Goal: Information Seeking & Learning: Check status

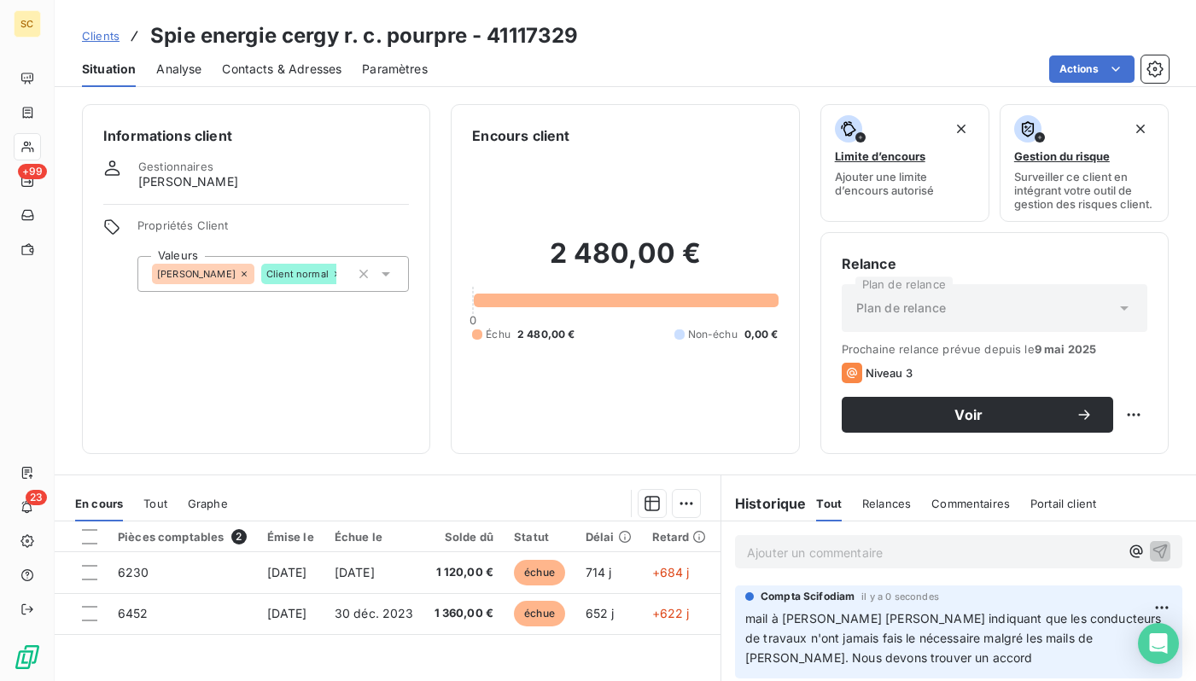
click at [148, 502] on span "Tout" at bounding box center [155, 504] width 24 height 14
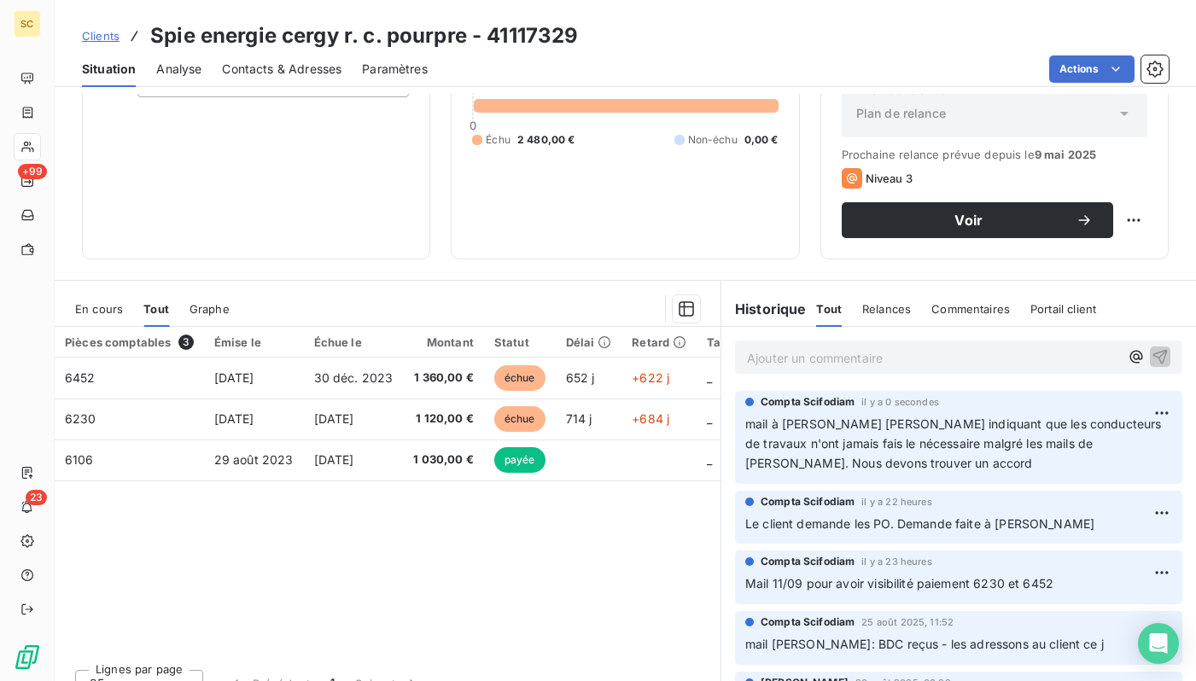
scroll to position [220, 0]
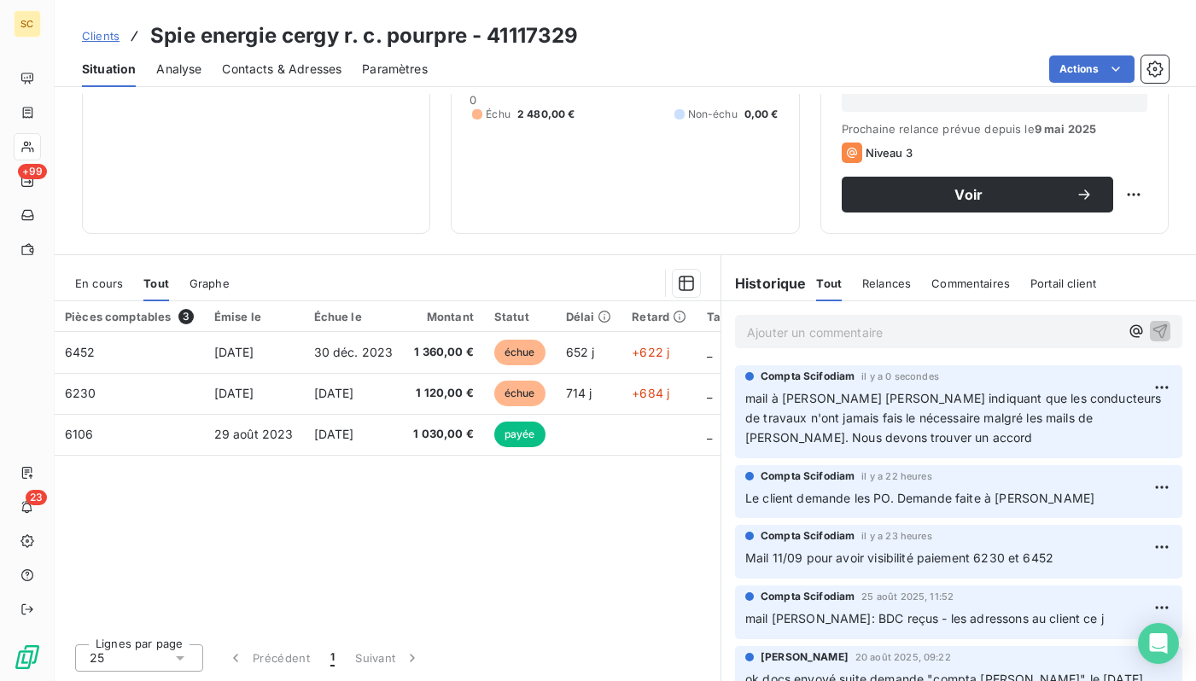
click at [133, 284] on div "En cours Tout Graphe" at bounding box center [388, 283] width 666 height 36
click at [90, 291] on div "En cours" at bounding box center [99, 283] width 48 height 36
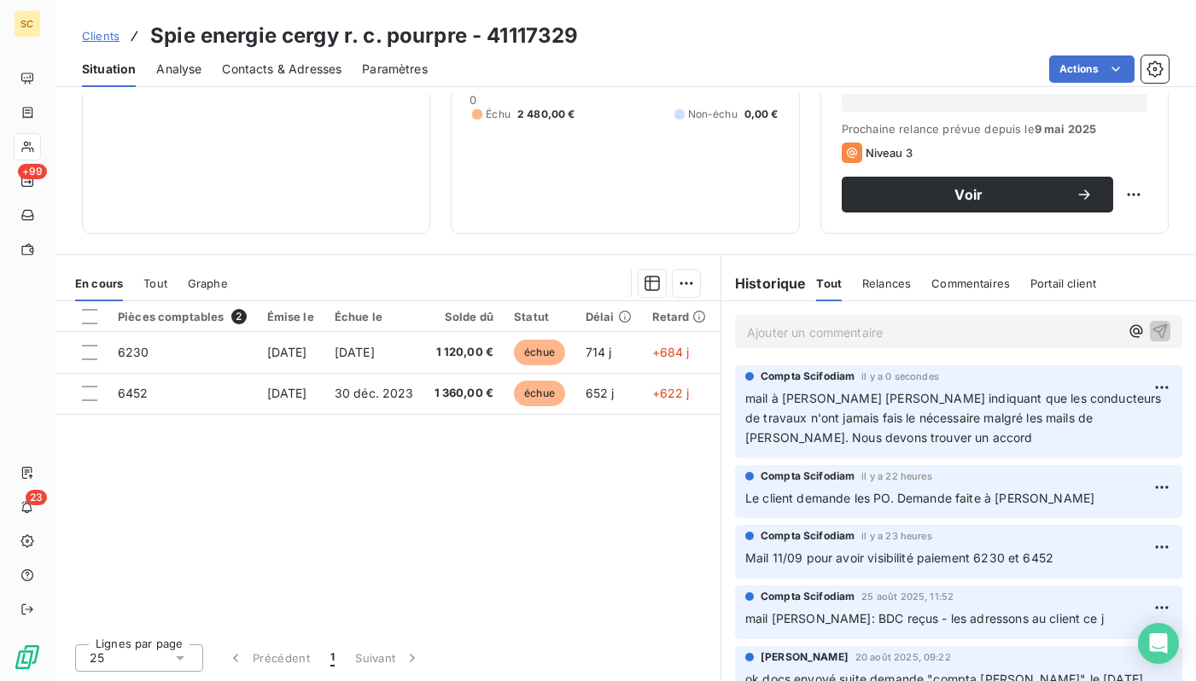
click at [154, 288] on span "Tout" at bounding box center [155, 283] width 24 height 14
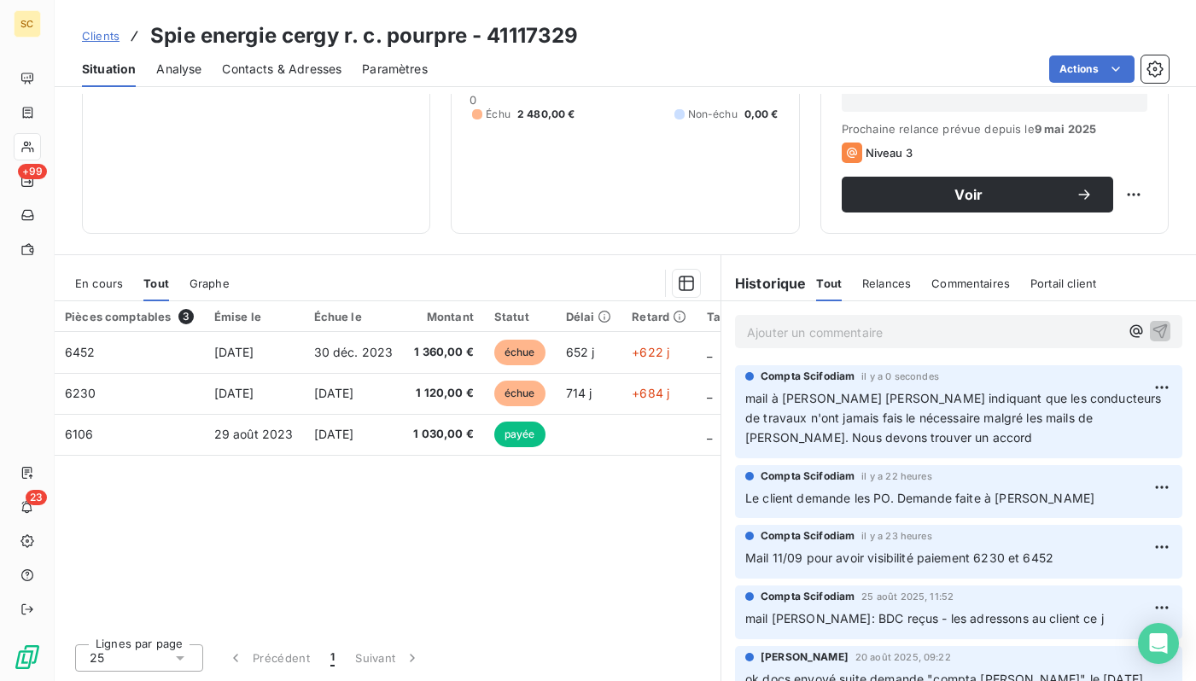
click at [90, 33] on span "Clients" at bounding box center [101, 36] width 38 height 14
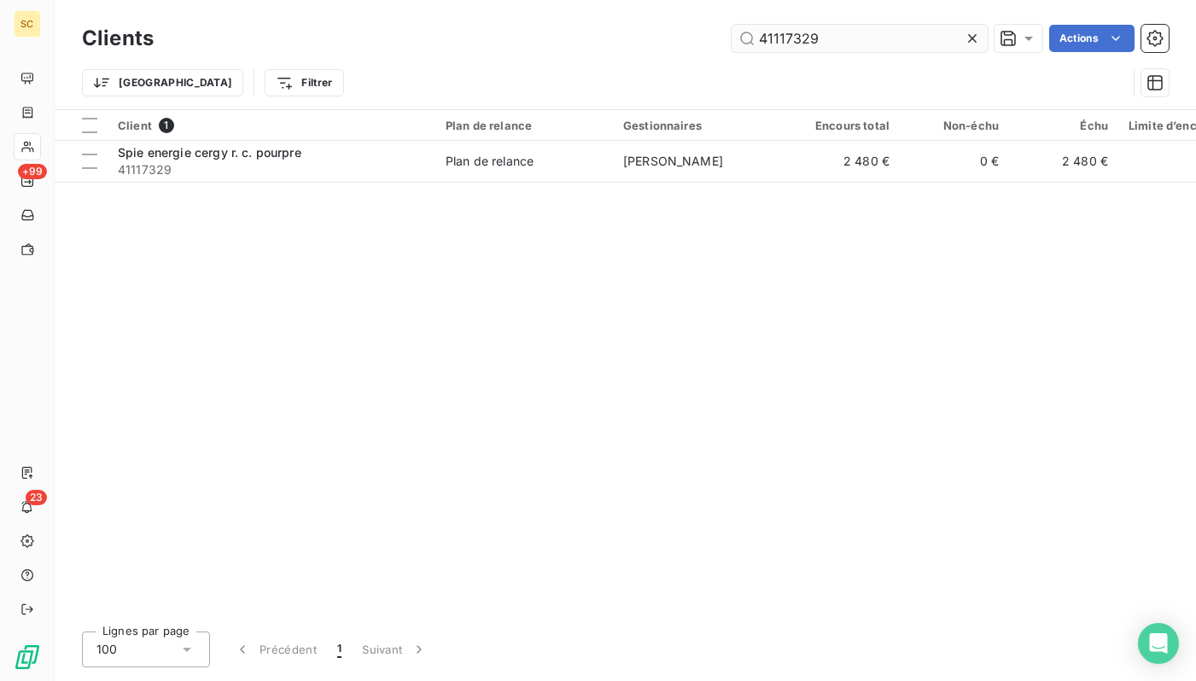
click at [899, 38] on input "41117329" at bounding box center [859, 38] width 256 height 27
type input "Sicra vitry sur seine"
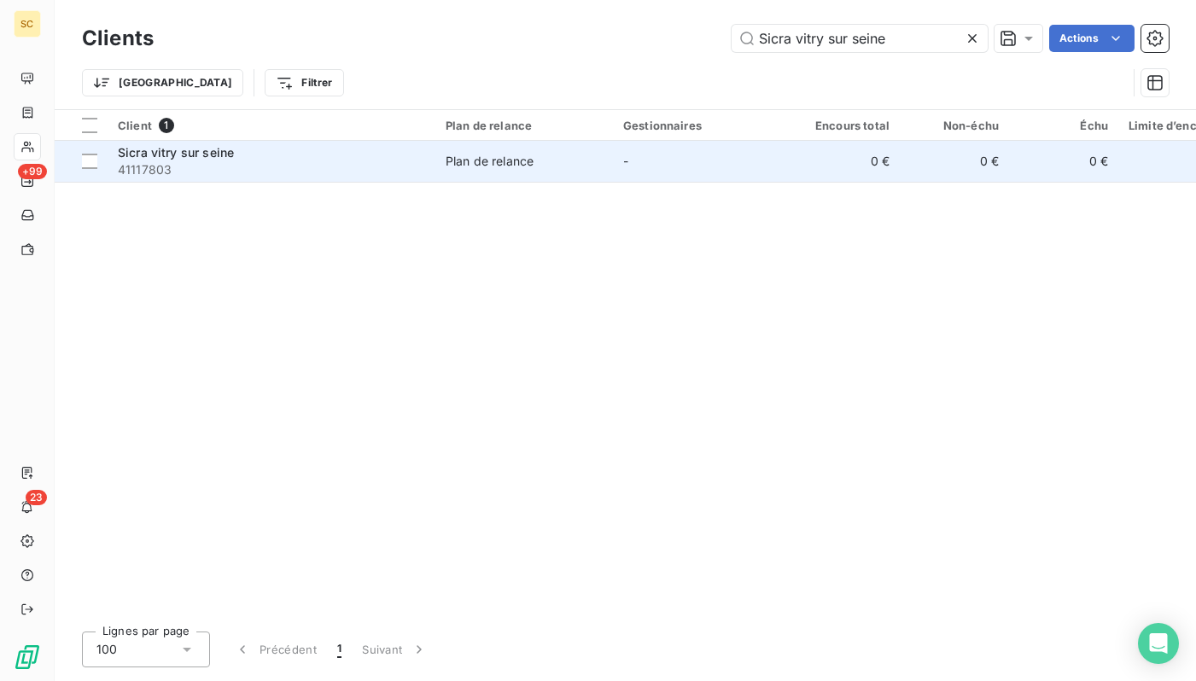
click at [405, 156] on div "Sicra vitry sur seine" at bounding box center [271, 152] width 307 height 17
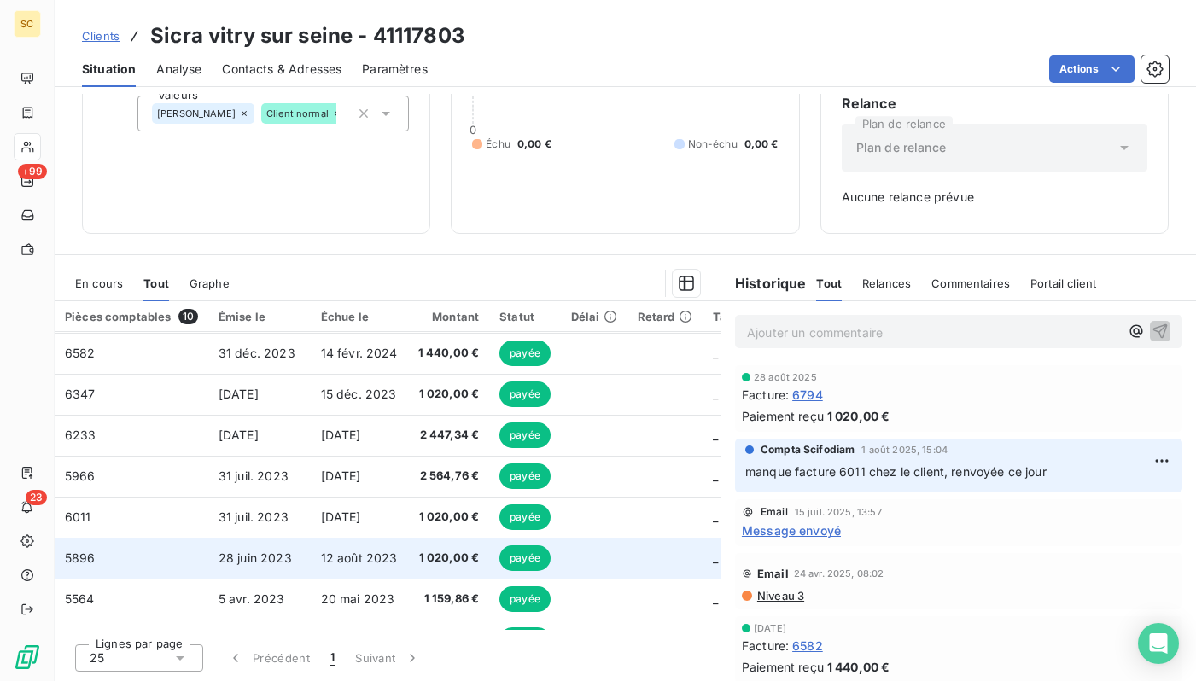
scroll to position [50, 0]
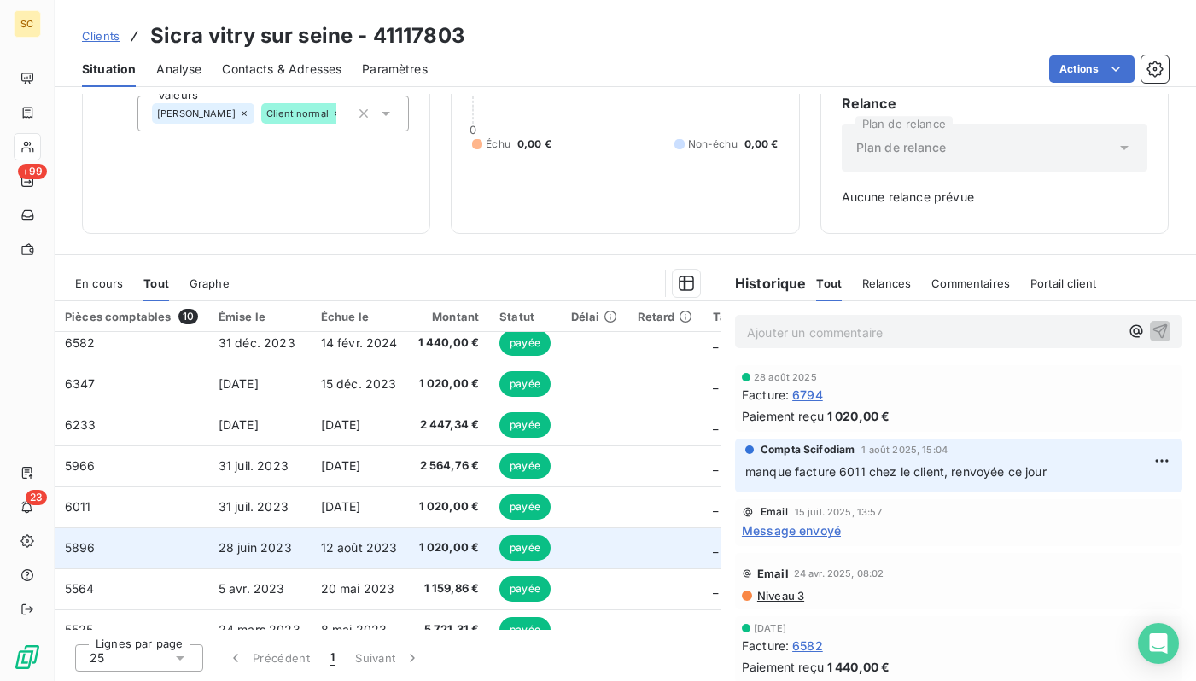
click at [328, 495] on td "[DATE]" at bounding box center [359, 506] width 97 height 41
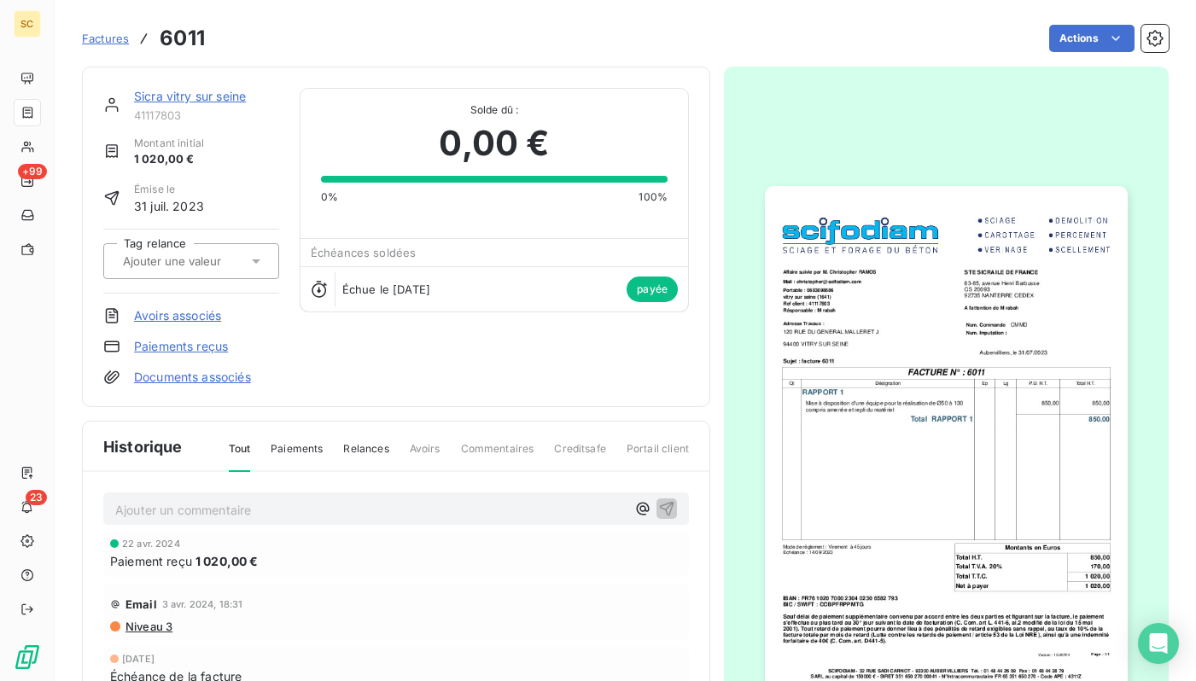
click at [186, 101] on link "Sicra vitry sur seine" at bounding box center [190, 96] width 112 height 15
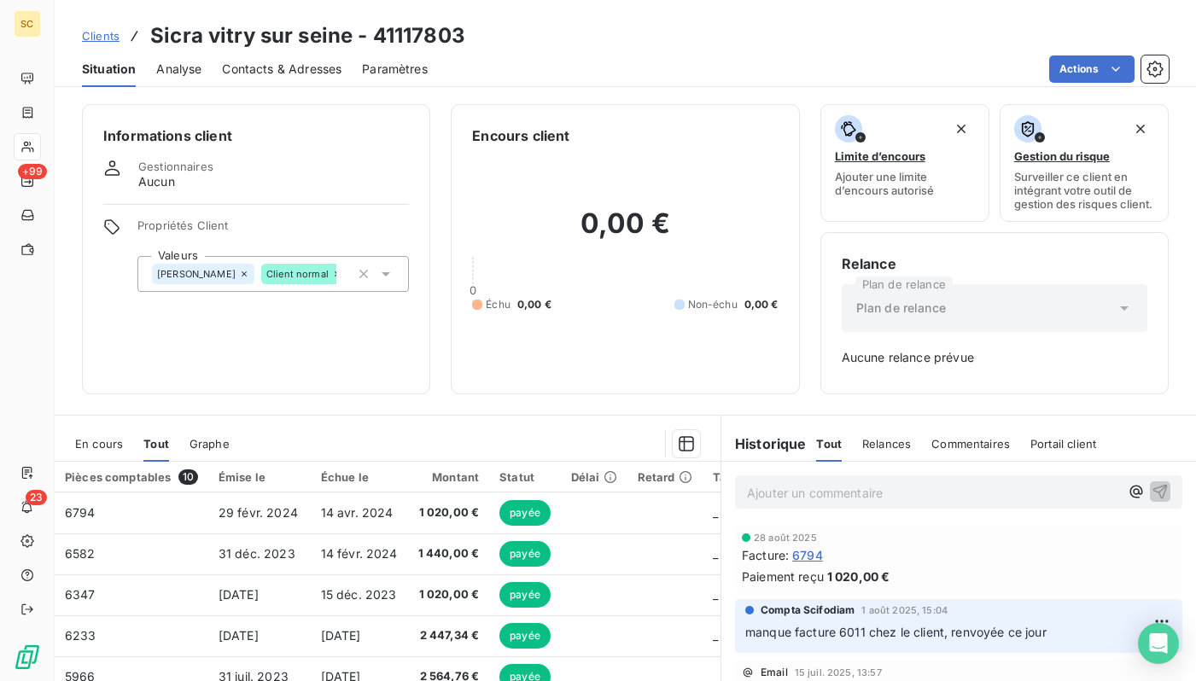
click at [108, 35] on span "Clients" at bounding box center [101, 36] width 38 height 14
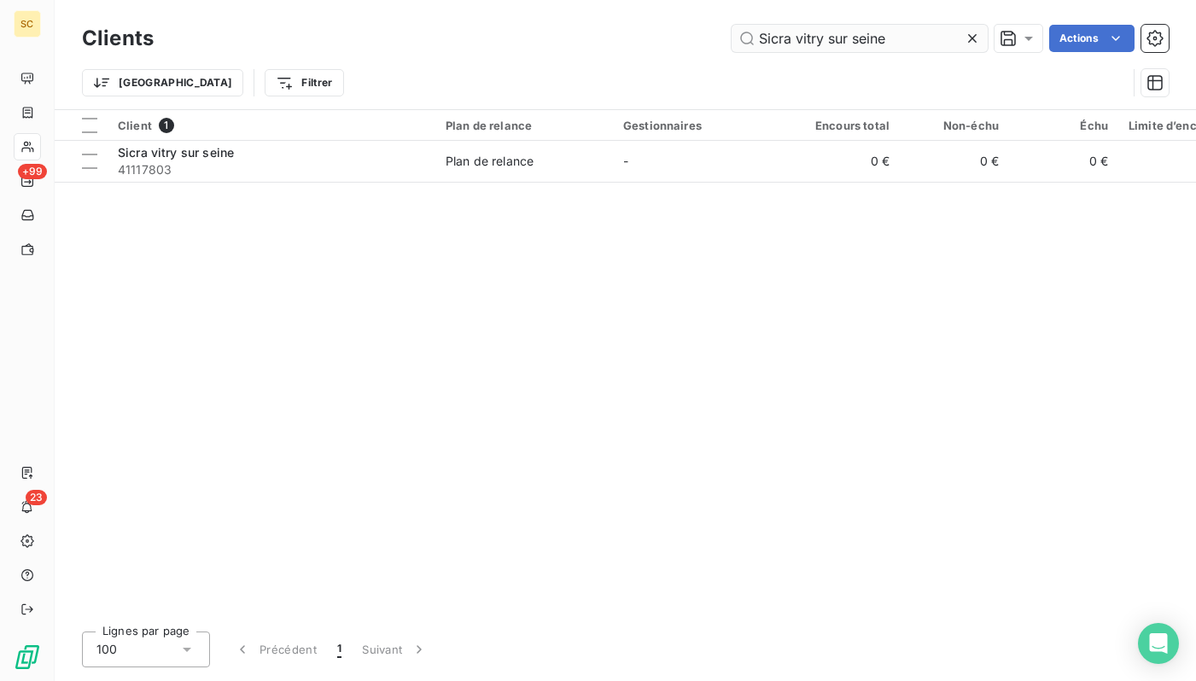
click at [822, 31] on input "Sicra vitry sur seine" at bounding box center [859, 38] width 256 height 27
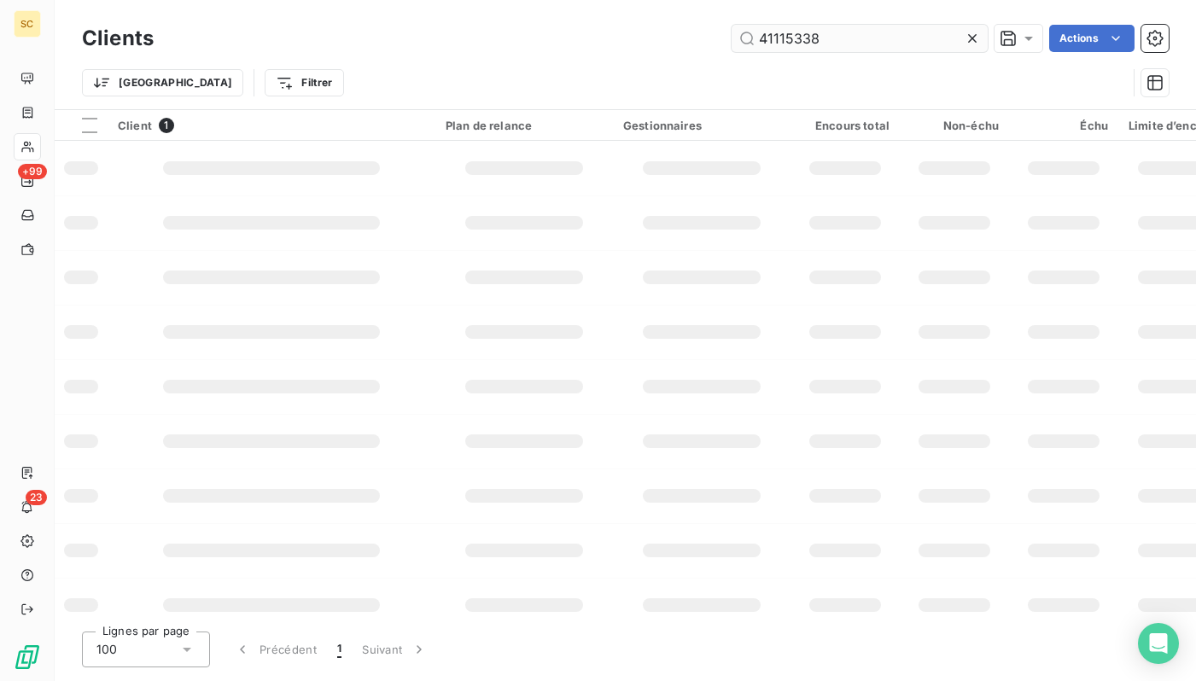
type input "41115338"
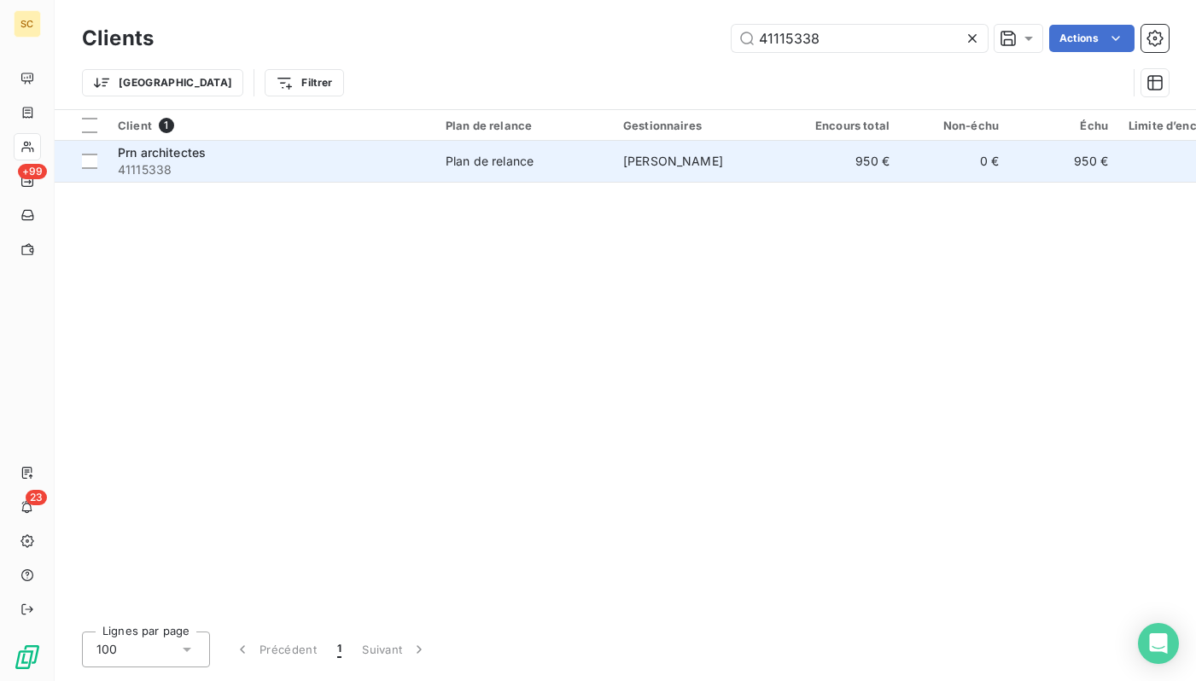
click at [526, 149] on td "Plan de relance" at bounding box center [524, 161] width 178 height 41
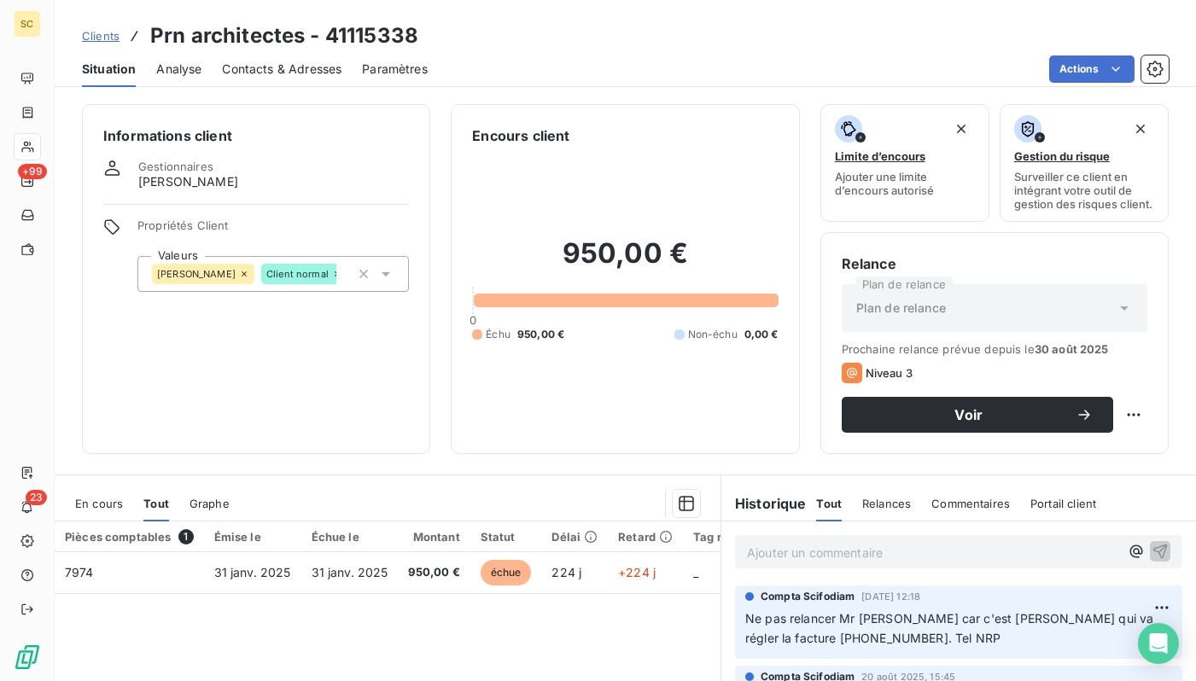
click at [189, 77] on div "Analyse" at bounding box center [178, 69] width 45 height 36
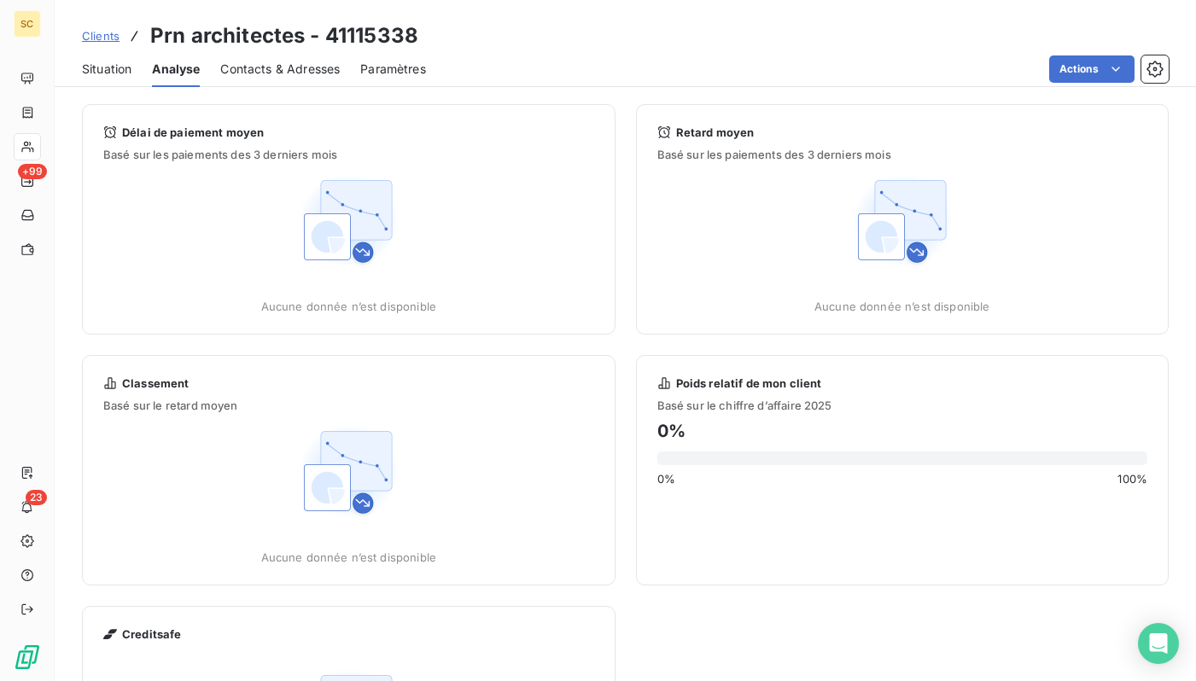
click at [259, 76] on span "Contacts & Adresses" at bounding box center [279, 69] width 119 height 17
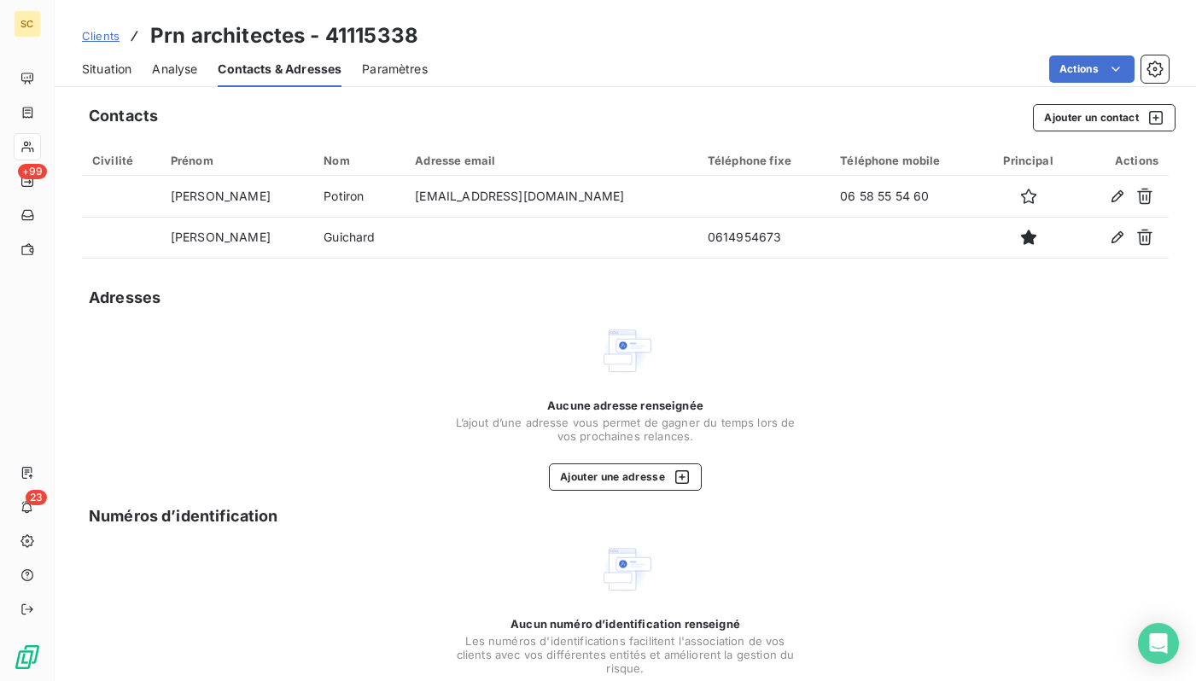
click at [370, 75] on span "Paramètres" at bounding box center [395, 69] width 66 height 17
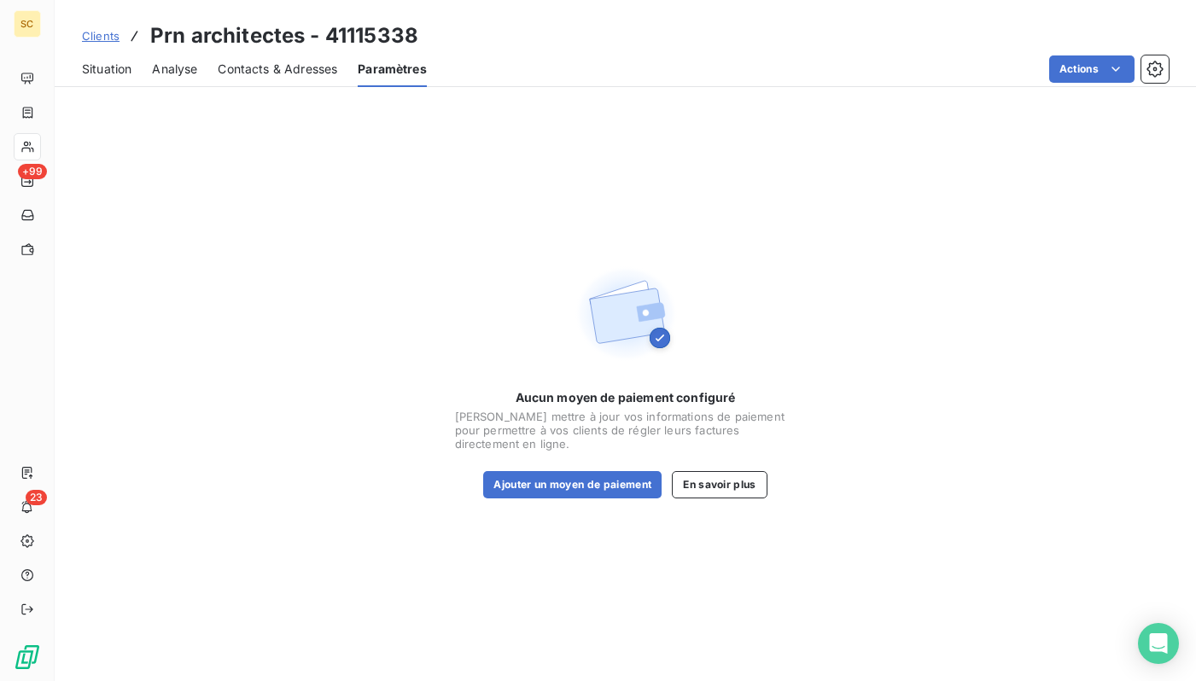
click at [102, 74] on span "Situation" at bounding box center [106, 69] width 49 height 17
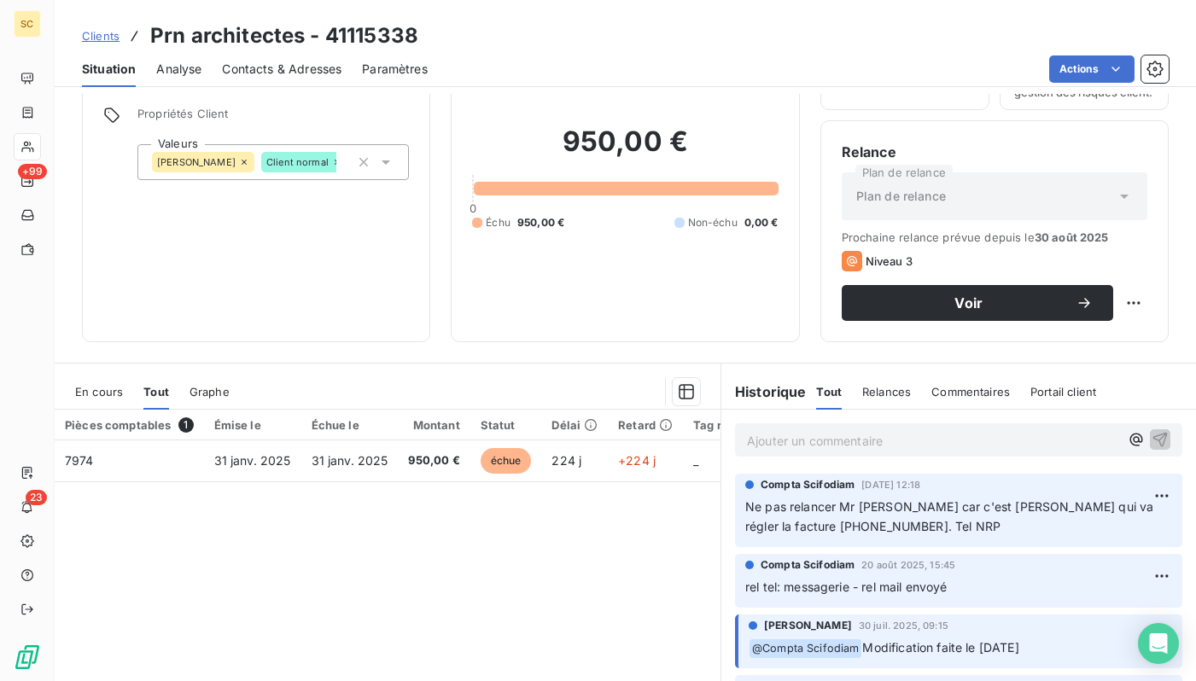
scroll to position [103, 0]
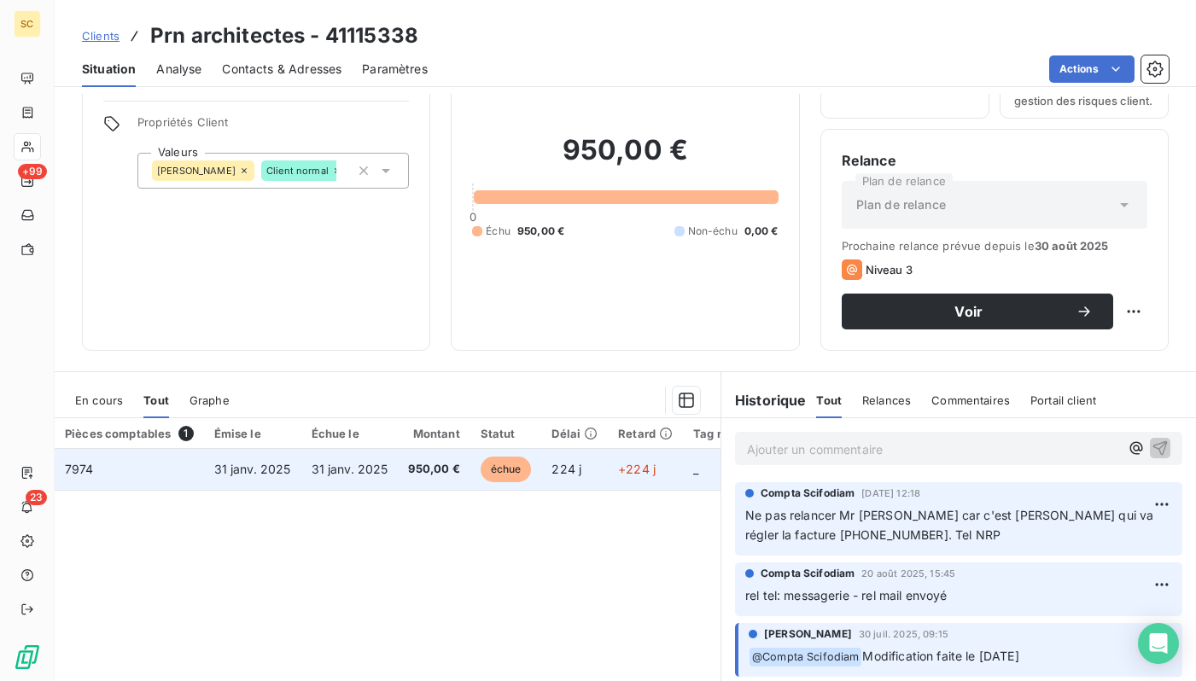
click at [409, 465] on span "950,00 €" at bounding box center [433, 469] width 51 height 17
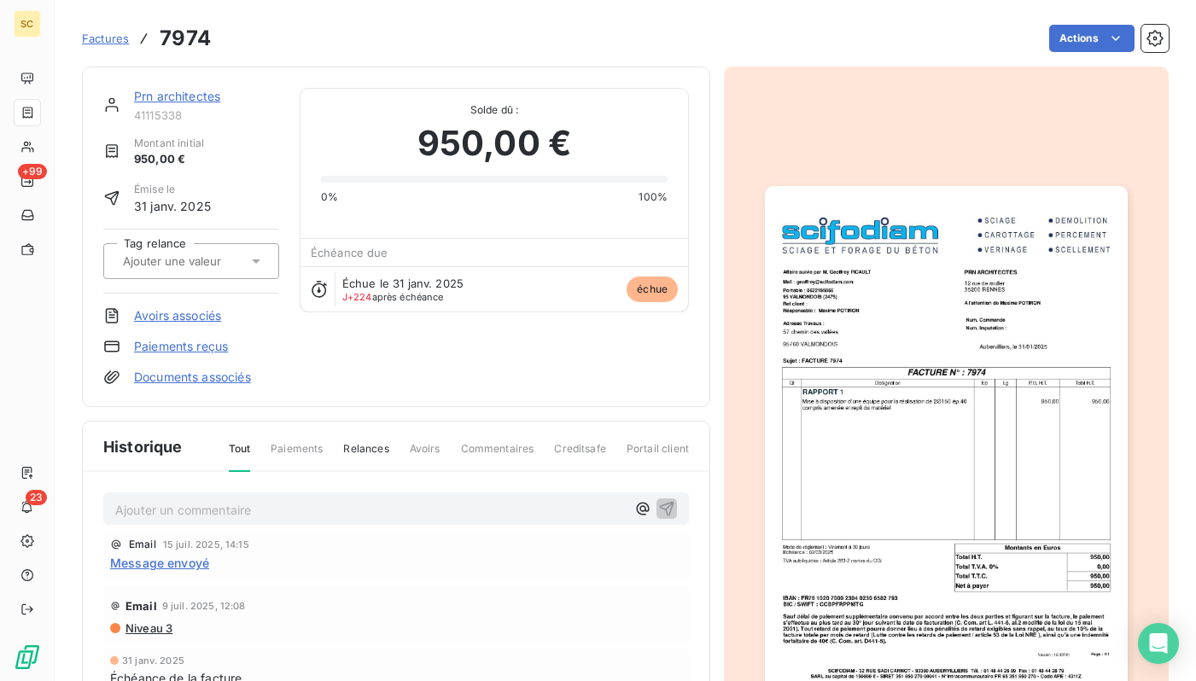
click at [208, 346] on link "Paiements reçus" at bounding box center [181, 346] width 94 height 17
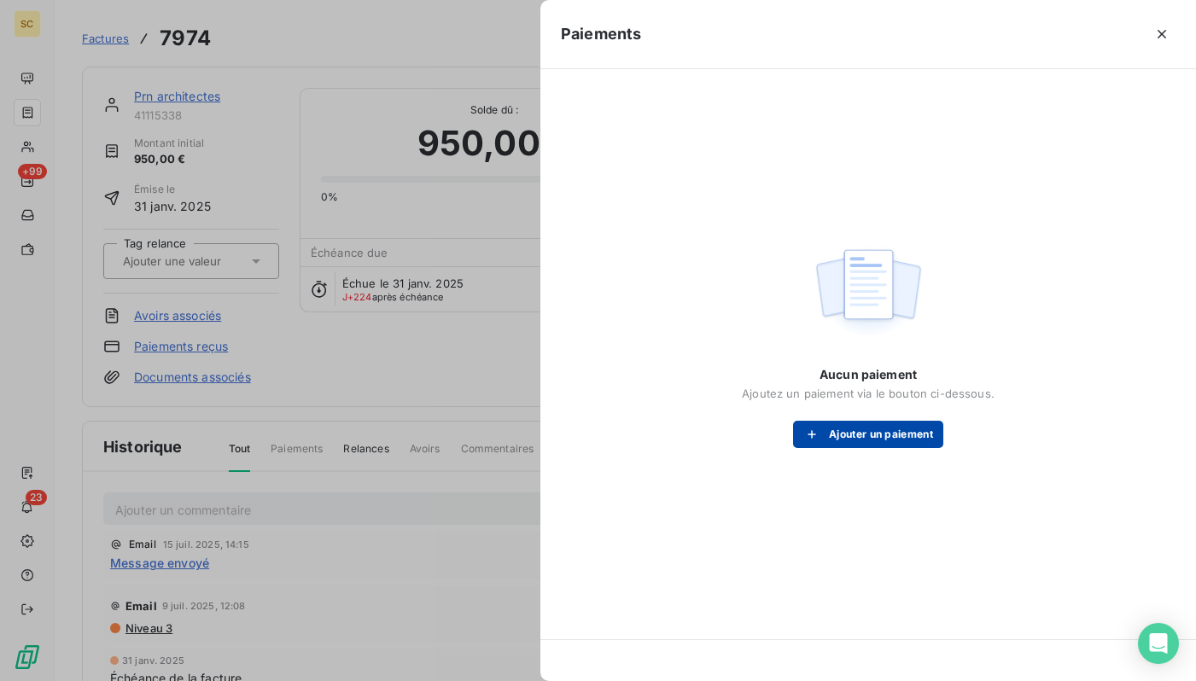
click at [908, 423] on button "Ajouter un paiement" at bounding box center [868, 434] width 150 height 27
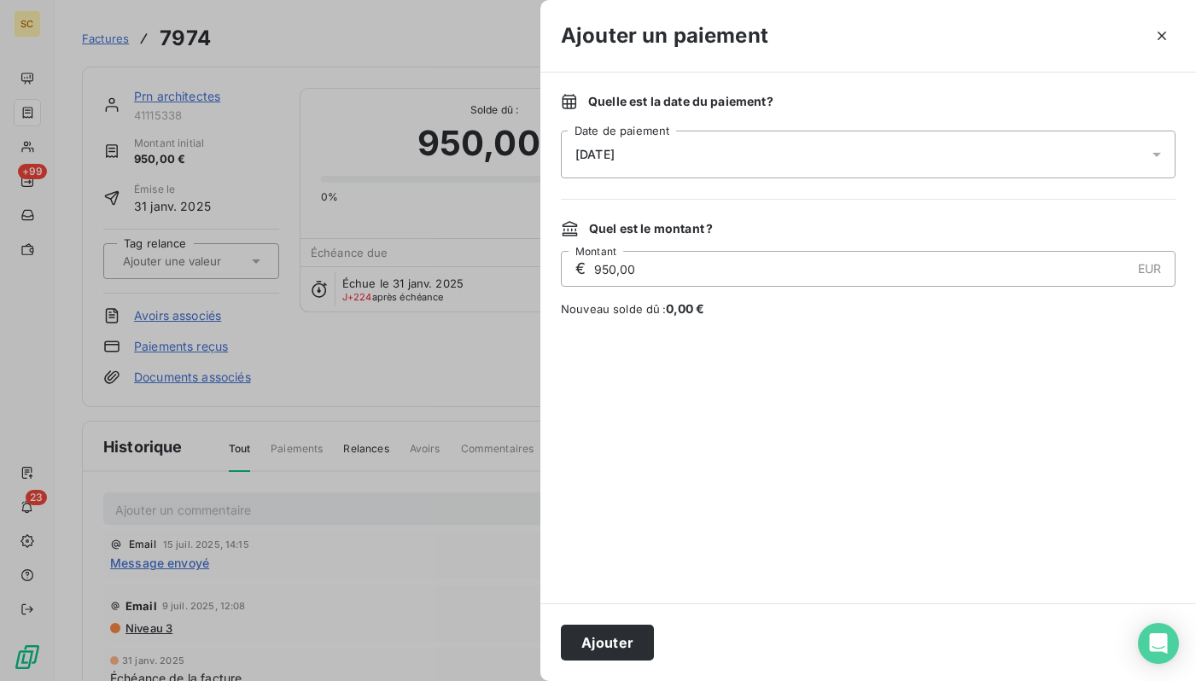
click at [787, 149] on div "[DATE]" at bounding box center [868, 155] width 614 height 48
click at [390, 345] on div at bounding box center [598, 340] width 1196 height 681
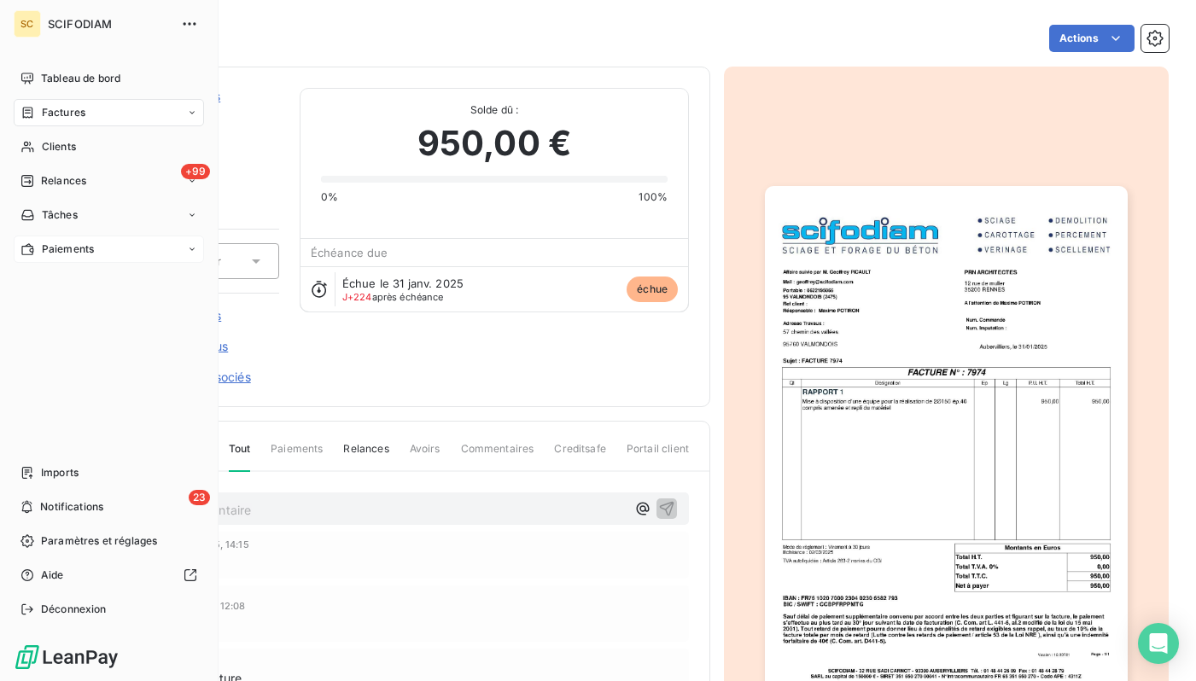
click at [195, 256] on div "Paiements" at bounding box center [109, 249] width 190 height 27
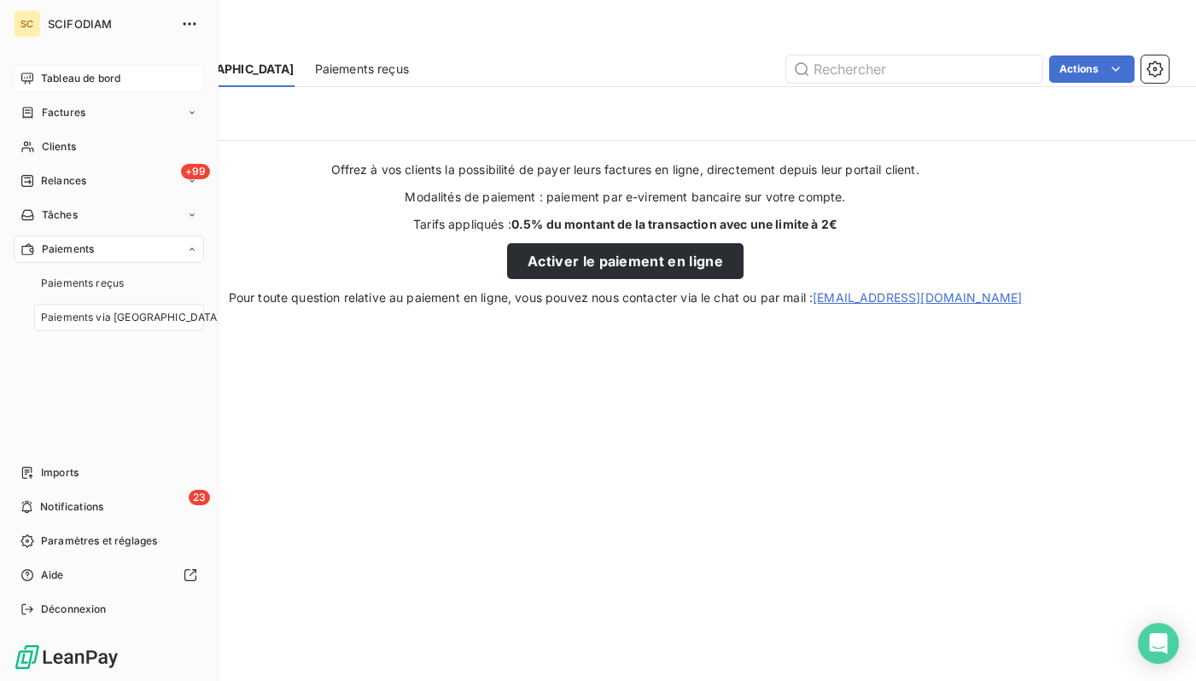
click at [72, 85] on span "Tableau de bord" at bounding box center [80, 78] width 79 height 15
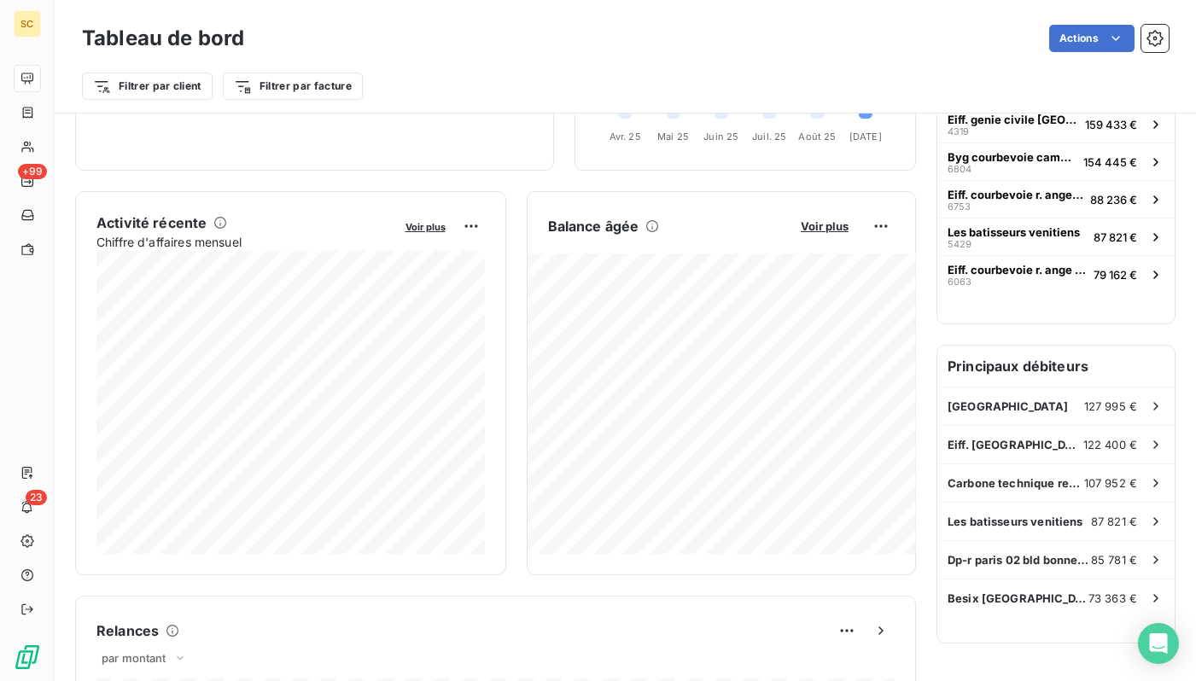
scroll to position [257, 0]
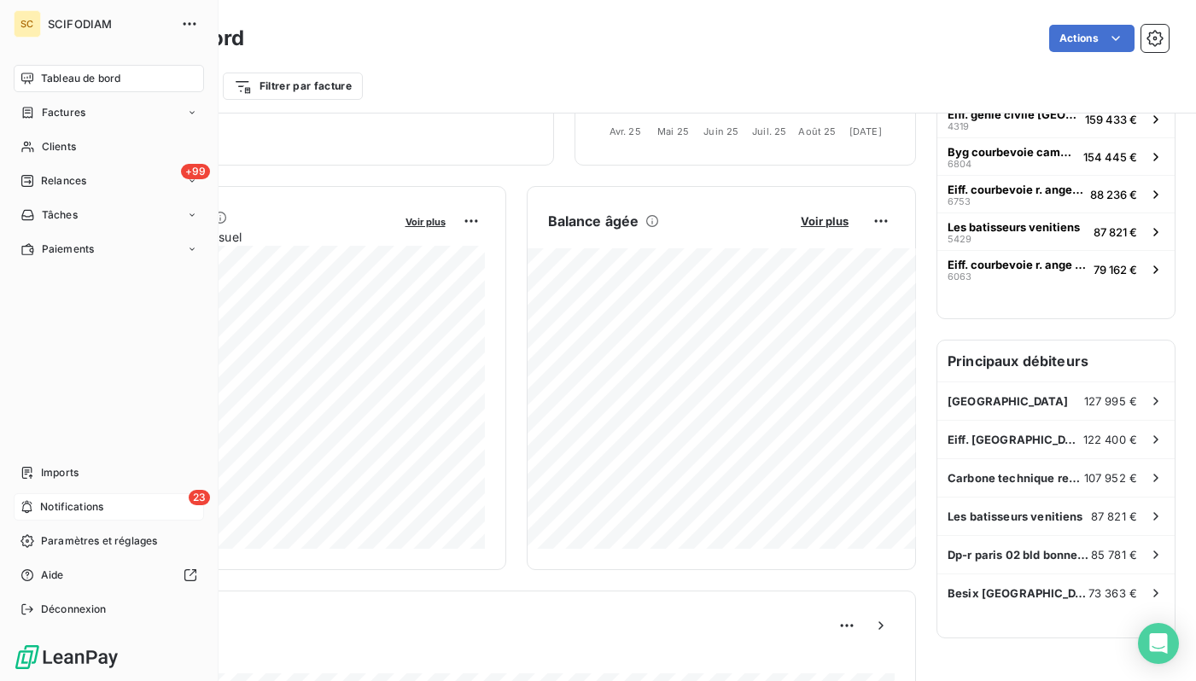
click at [31, 510] on icon at bounding box center [27, 507] width 10 height 13
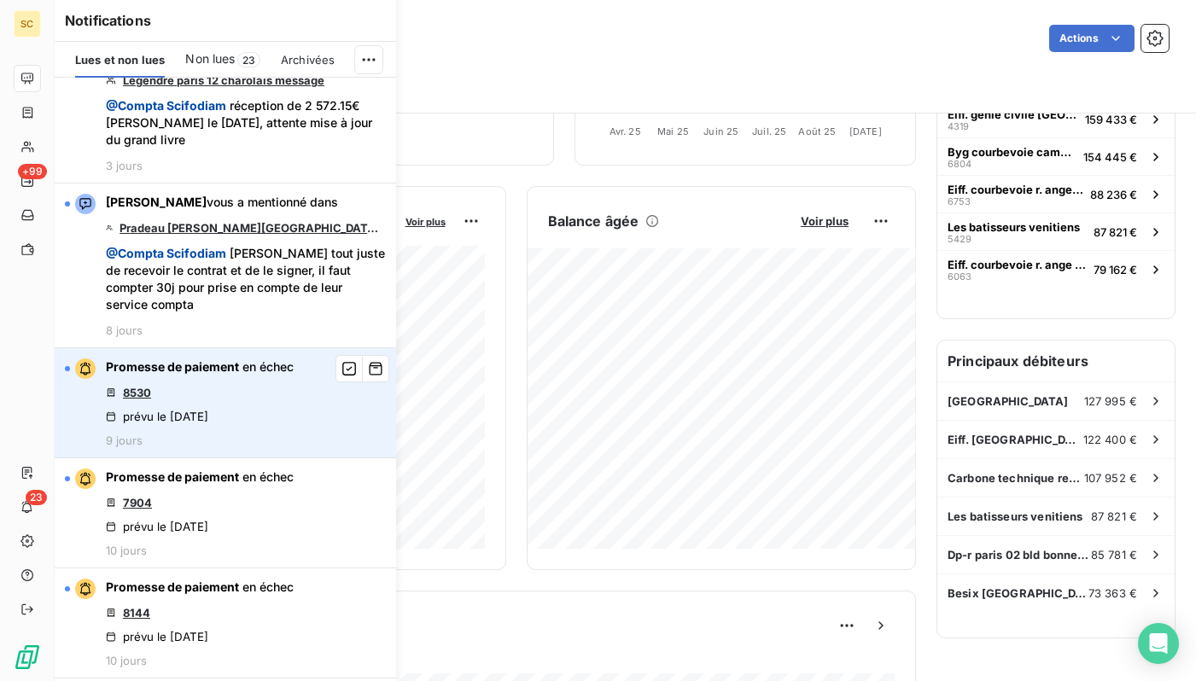
scroll to position [0, 0]
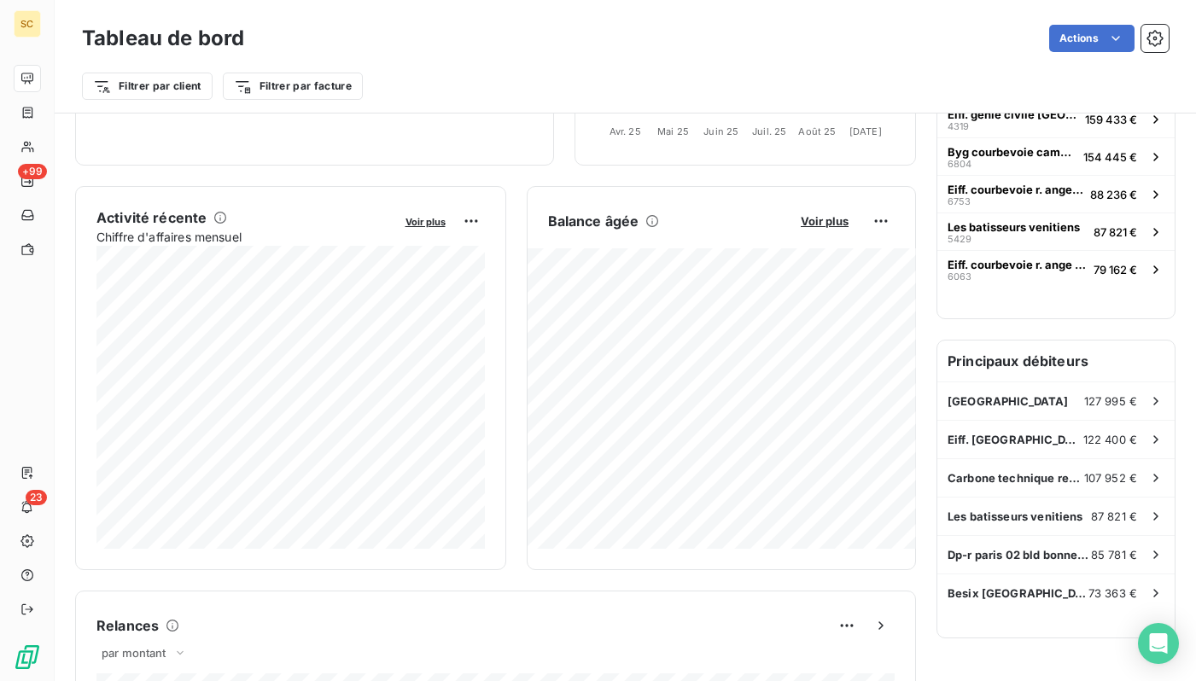
click at [631, 64] on div "Filtrer par client Filtrer par facture" at bounding box center [625, 79] width 1086 height 46
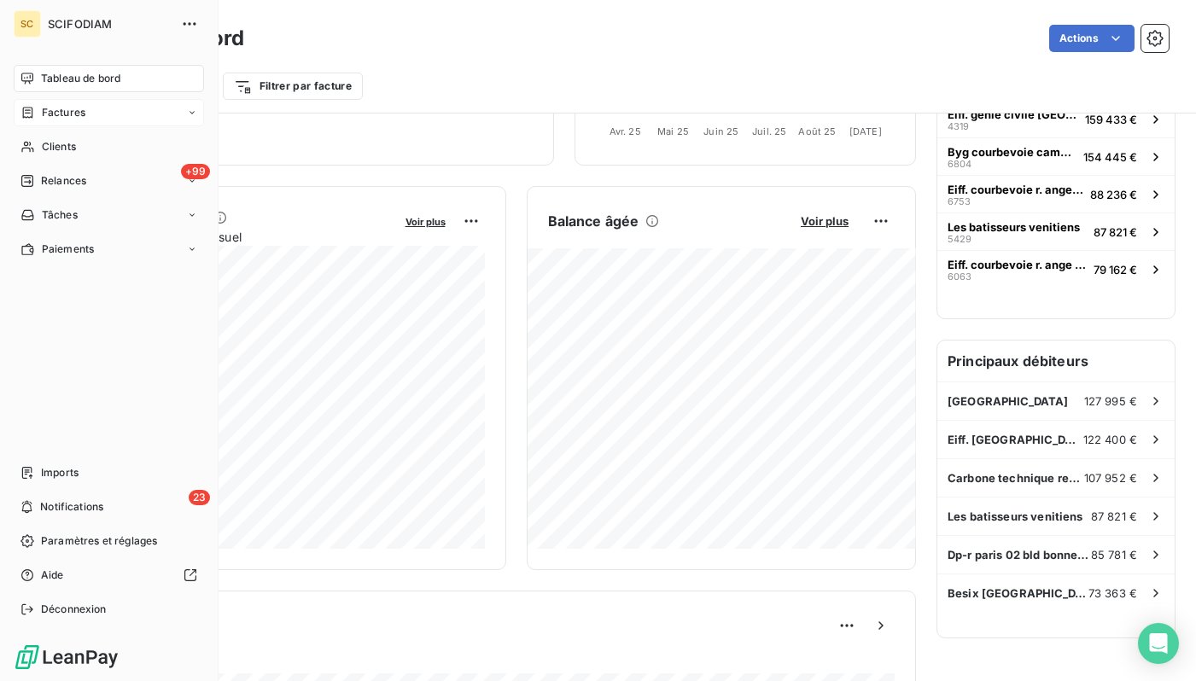
click at [32, 112] on icon at bounding box center [27, 113] width 15 height 14
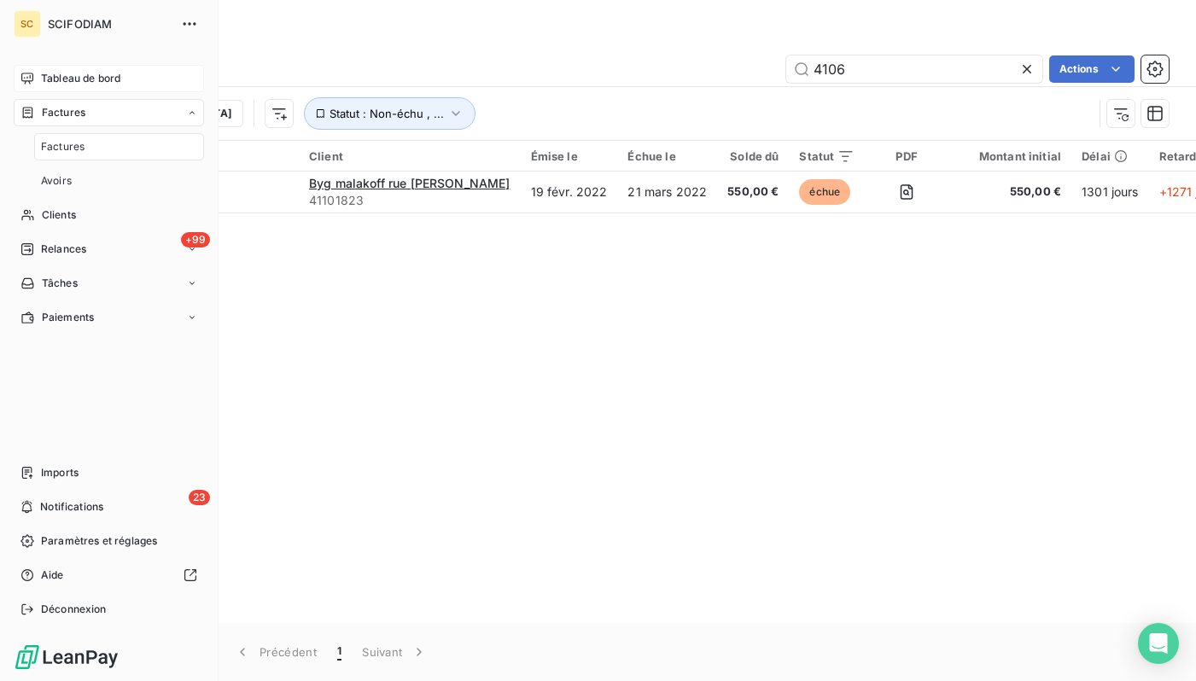
click at [72, 143] on span "Factures" at bounding box center [63, 146] width 44 height 15
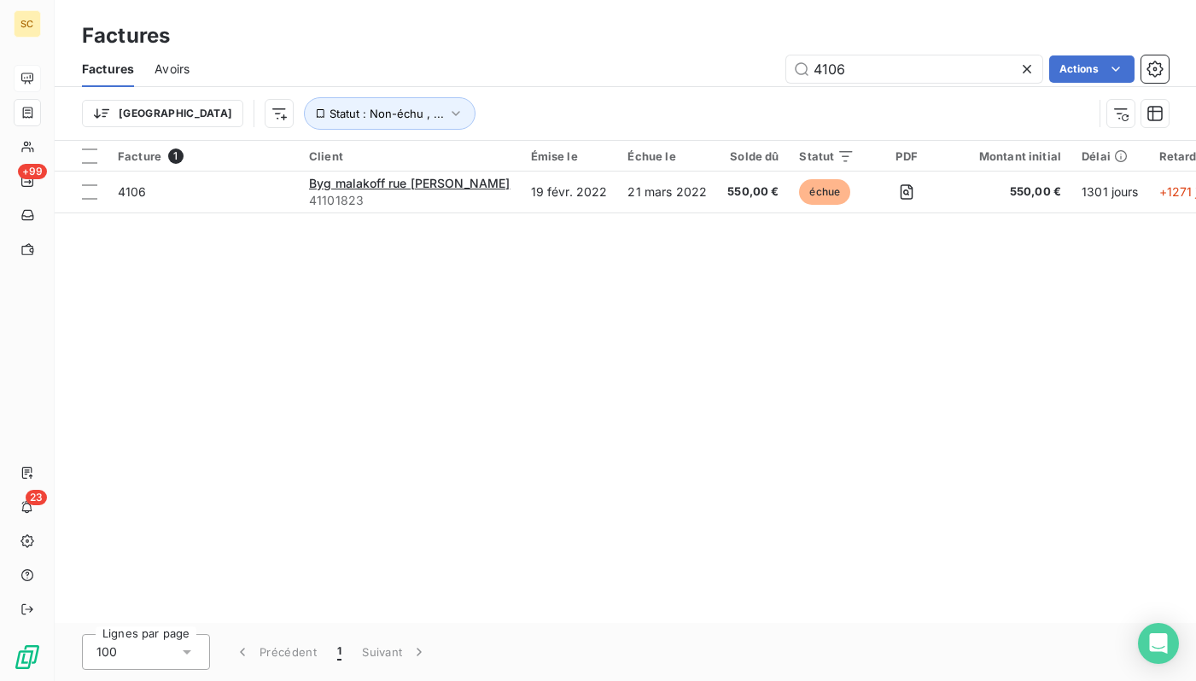
click at [1023, 67] on icon at bounding box center [1026, 69] width 17 height 17
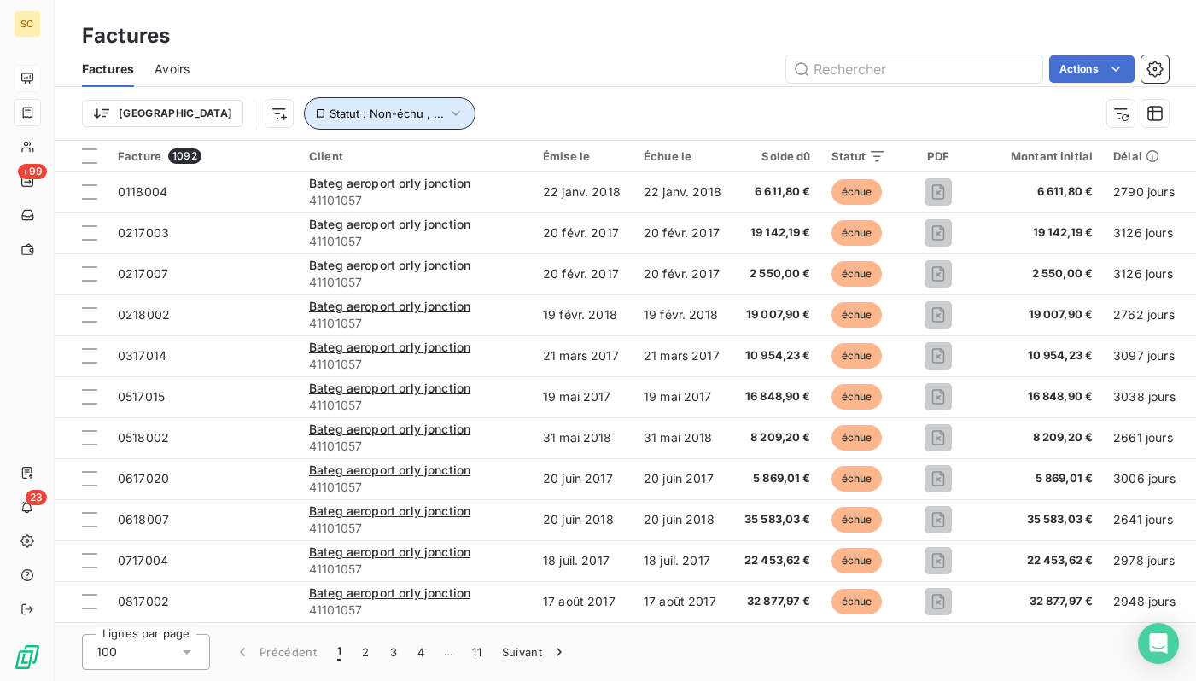
click at [329, 115] on span "Statut : Non-échu , ..." at bounding box center [386, 114] width 114 height 14
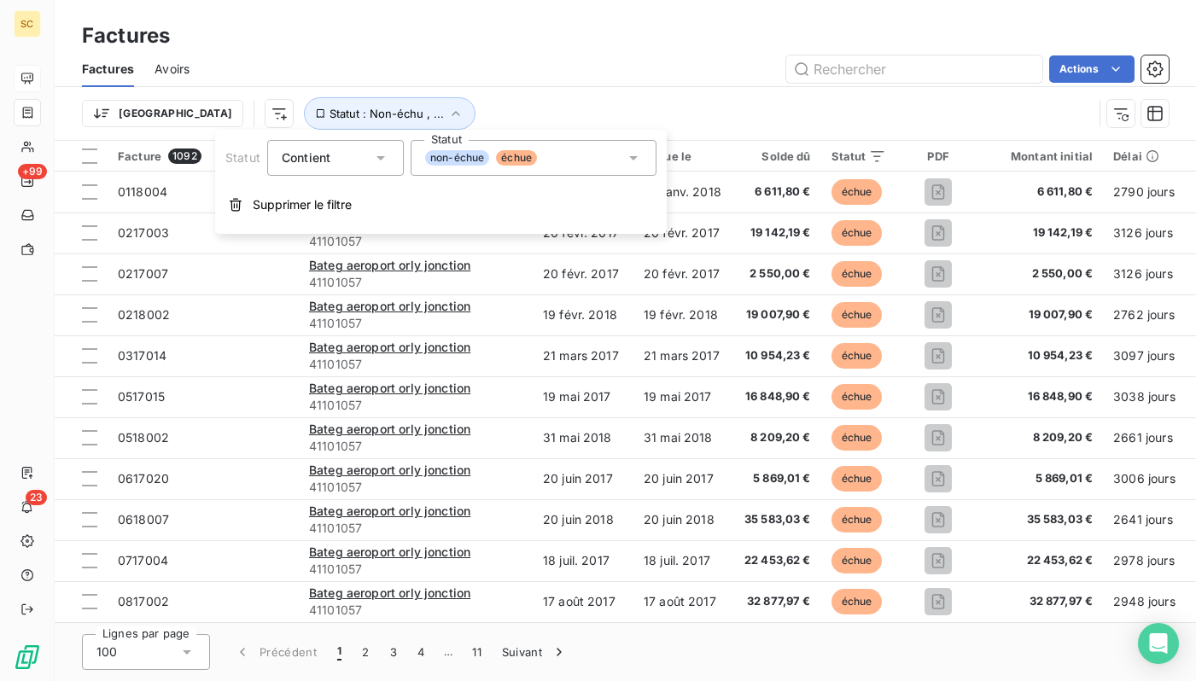
click at [604, 159] on div "non-échue échue" at bounding box center [533, 158] width 246 height 36
